Goal: Information Seeking & Learning: Understand process/instructions

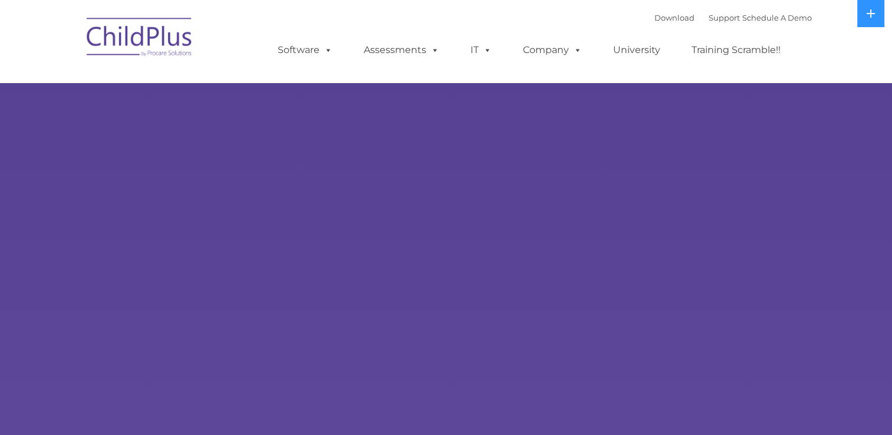
select select "MEDIUM"
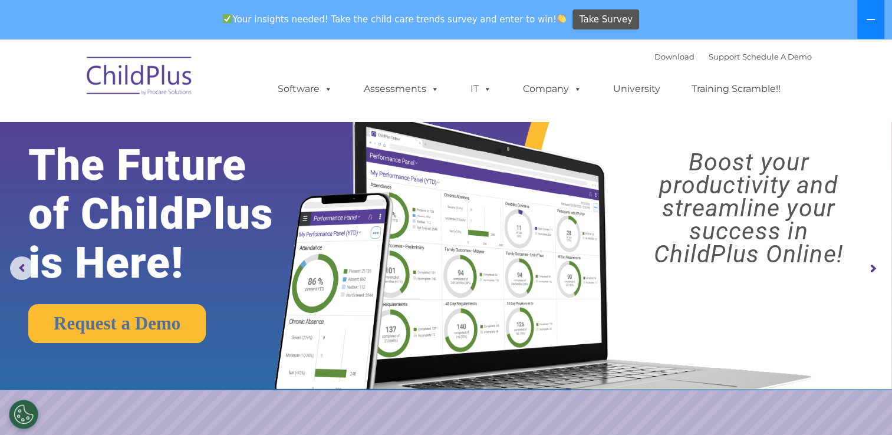
click at [870, 13] on button at bounding box center [870, 19] width 27 height 39
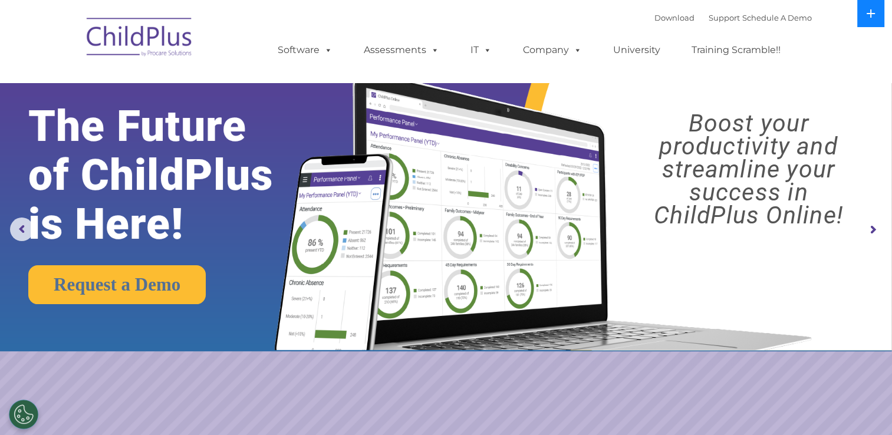
click at [870, 18] on icon at bounding box center [870, 13] width 9 height 9
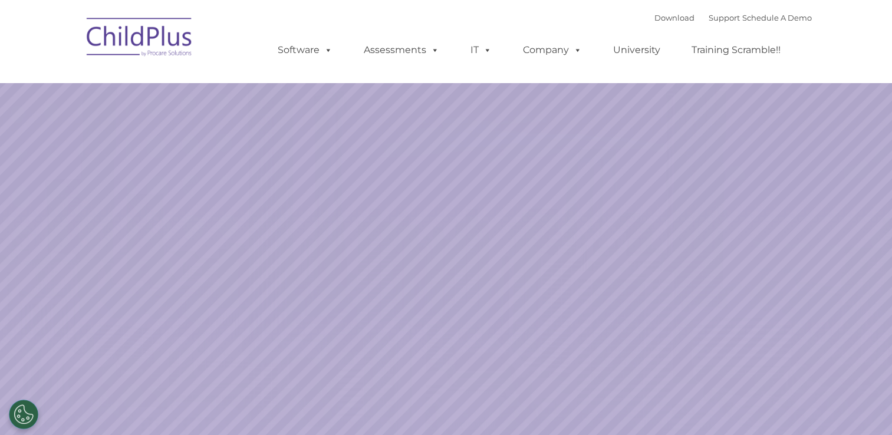
select select "MEDIUM"
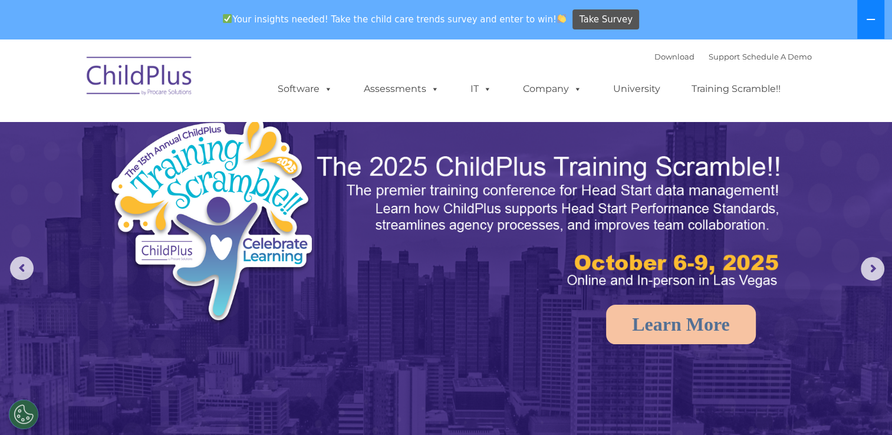
click at [875, 18] on icon at bounding box center [870, 19] width 9 height 9
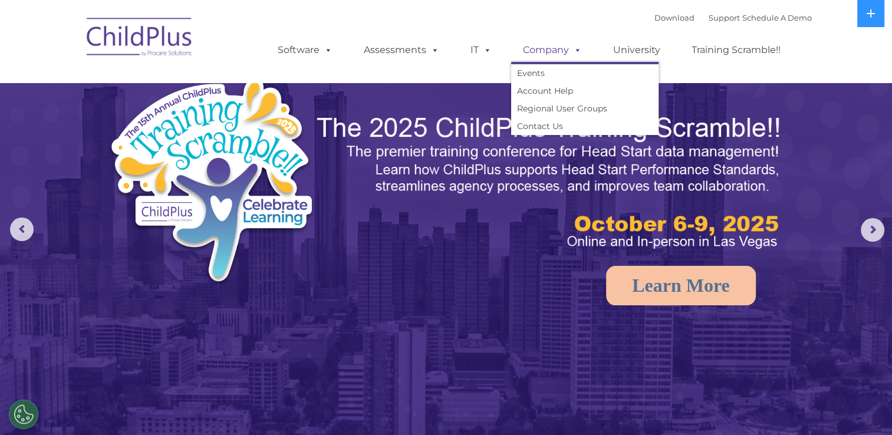
click at [579, 52] on span at bounding box center [575, 49] width 13 height 11
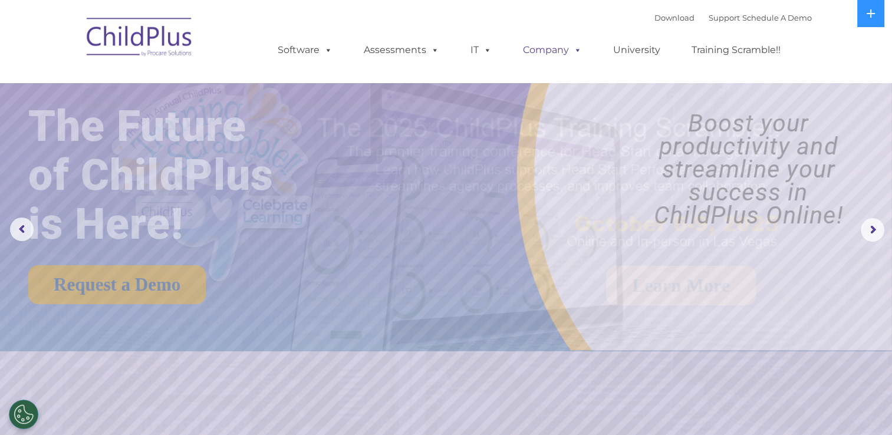
click at [573, 52] on span at bounding box center [575, 49] width 13 height 11
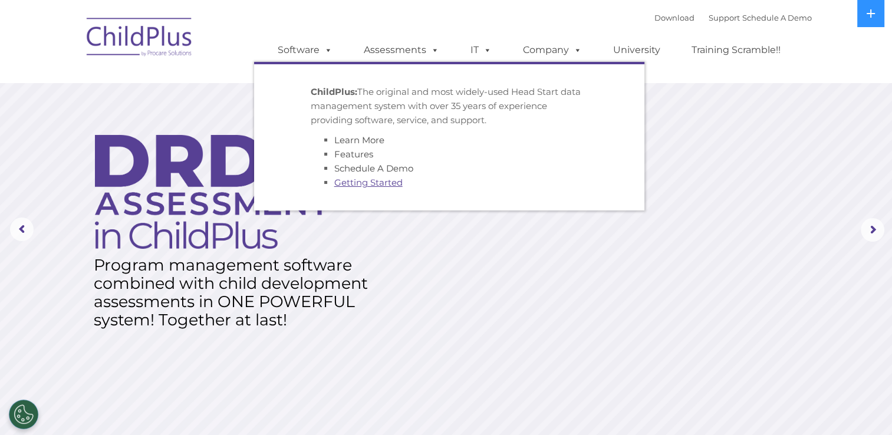
click at [354, 187] on link "Getting Started" at bounding box center [368, 182] width 68 height 11
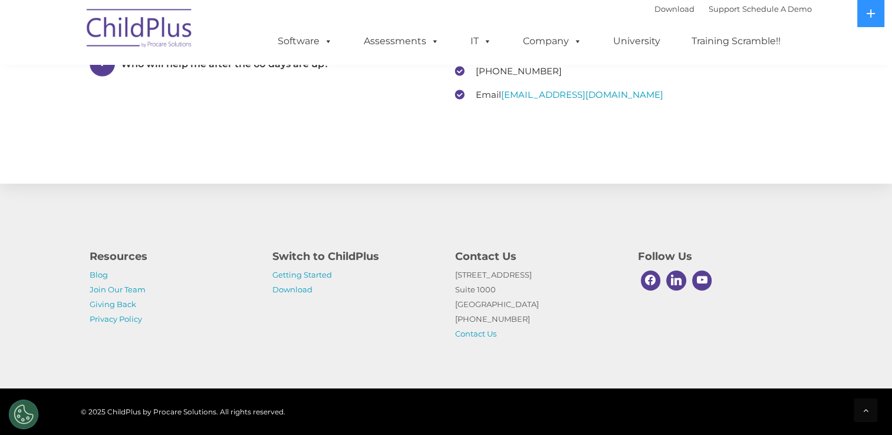
scroll to position [1836, 0]
